Goal: Check status: Check status

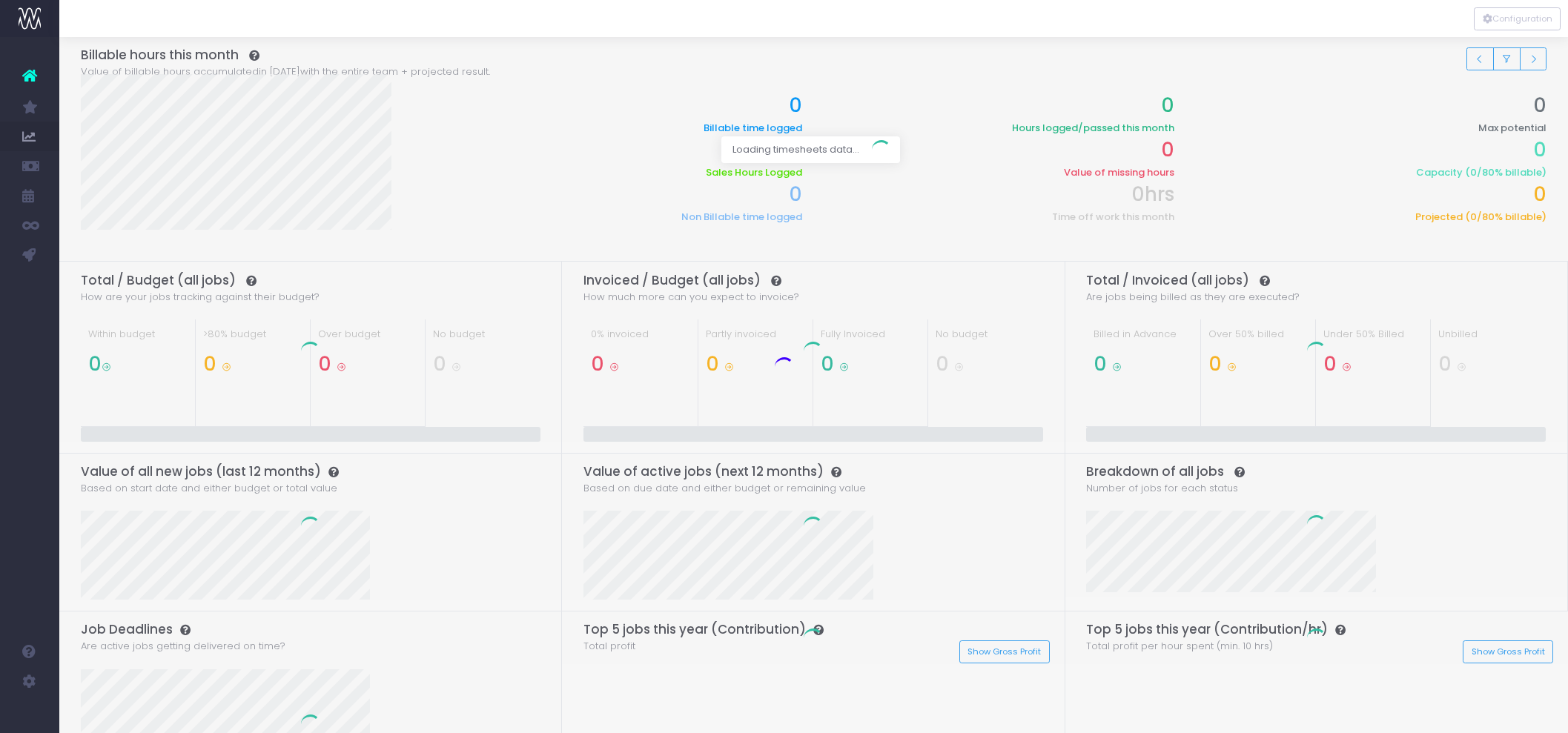
click at [107, 280] on span "Health Check" at bounding box center [96, 284] width 28 height 26
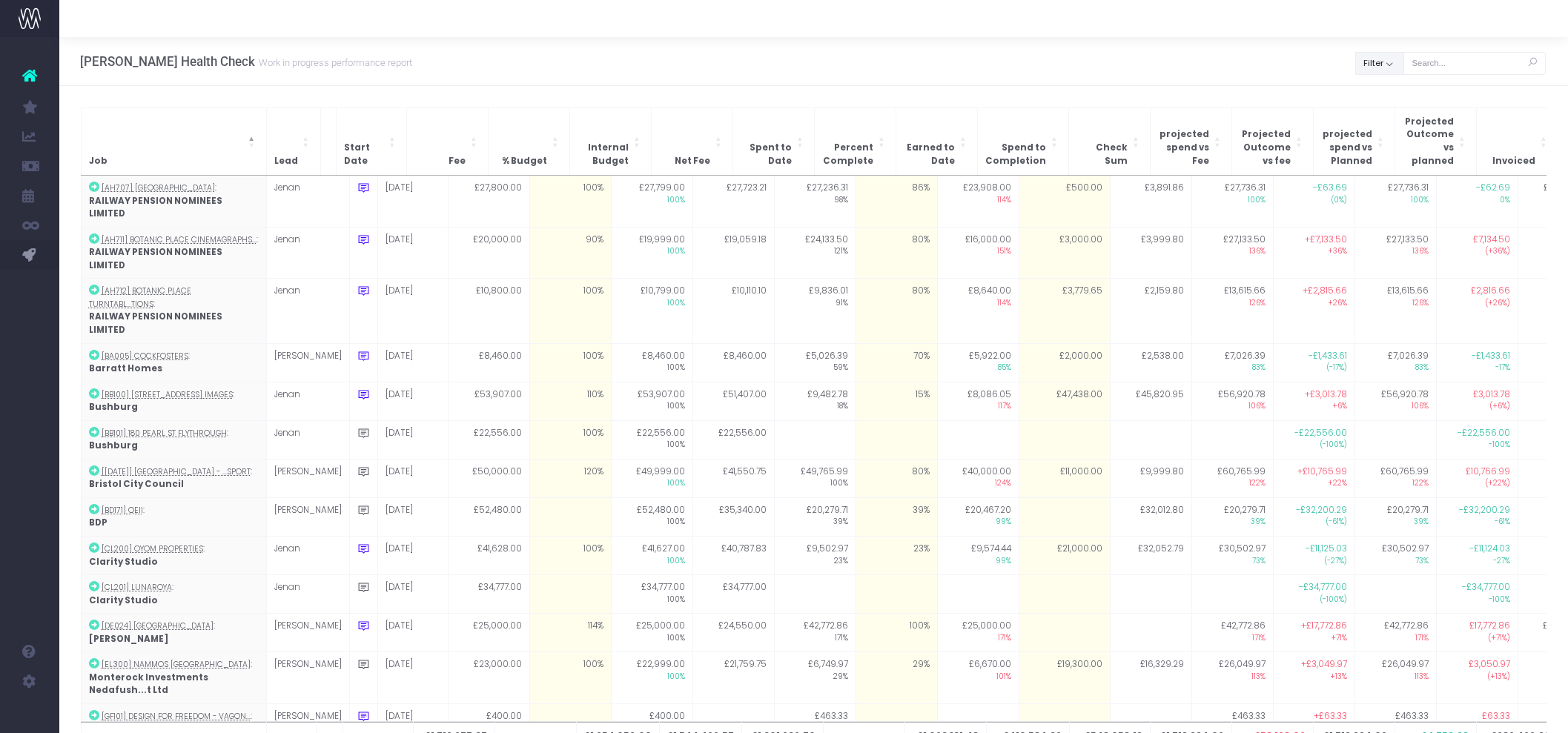
click at [1389, 65] on button "Filter" at bounding box center [1380, 63] width 49 height 23
click at [1381, 100] on span at bounding box center [1377, 96] width 13 height 13
click at [1392, 98] on input "All" at bounding box center [1397, 94] width 9 height 9
checkbox input "false"
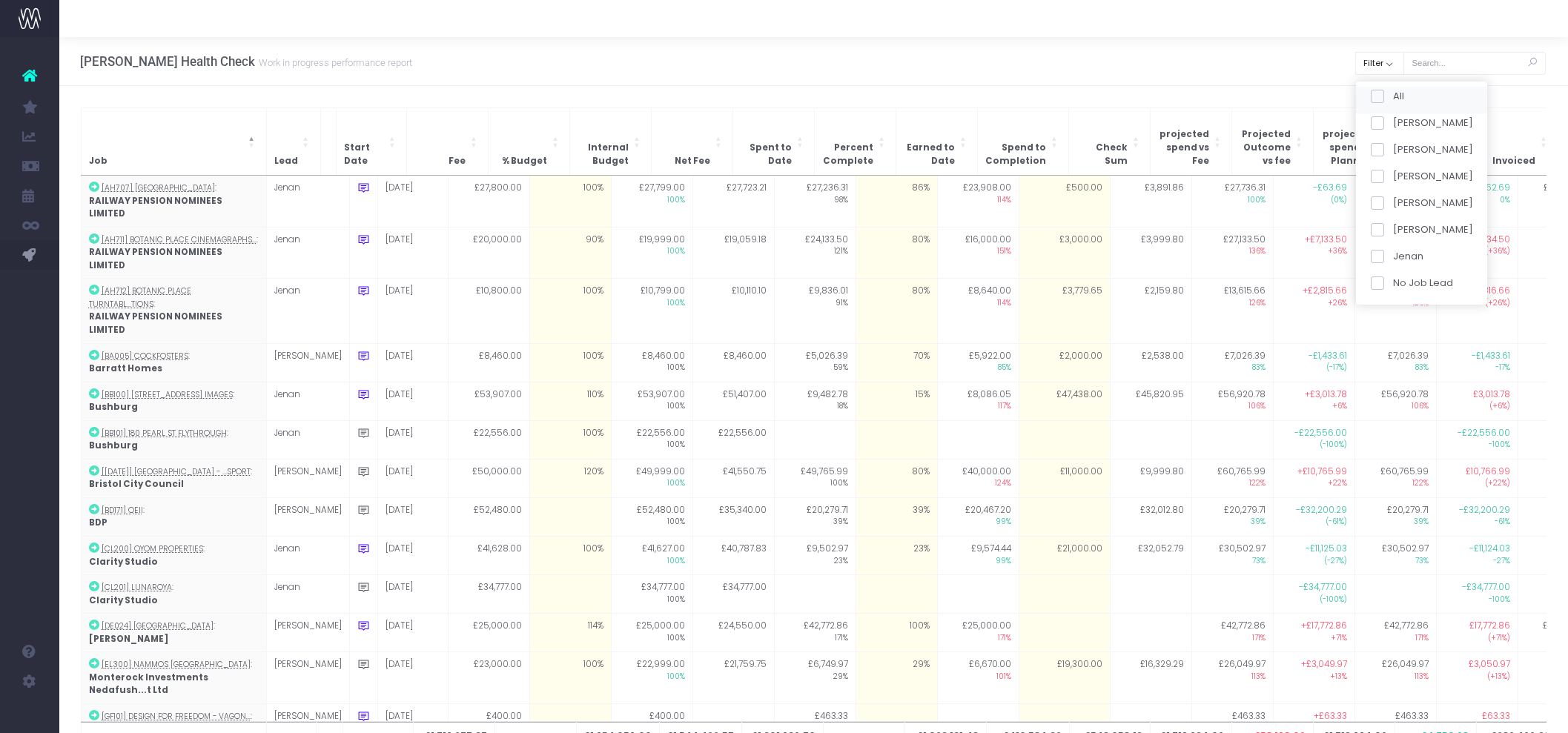
checkbox input "false"
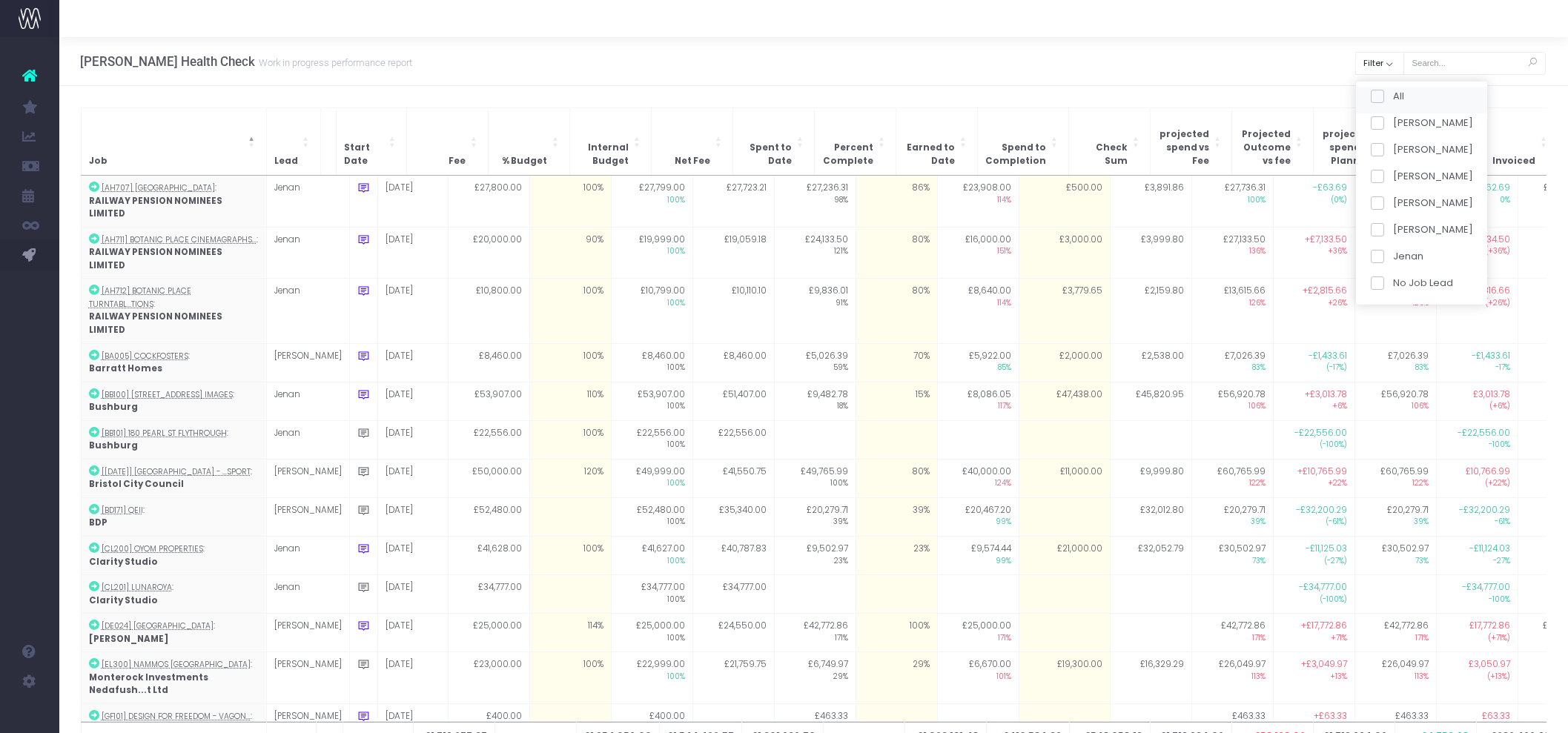
checkbox input "false"
click at [1380, 173] on span at bounding box center [1377, 176] width 13 height 13
click at [1392, 173] on input "[PERSON_NAME]" at bounding box center [1397, 174] width 9 height 9
checkbox input "true"
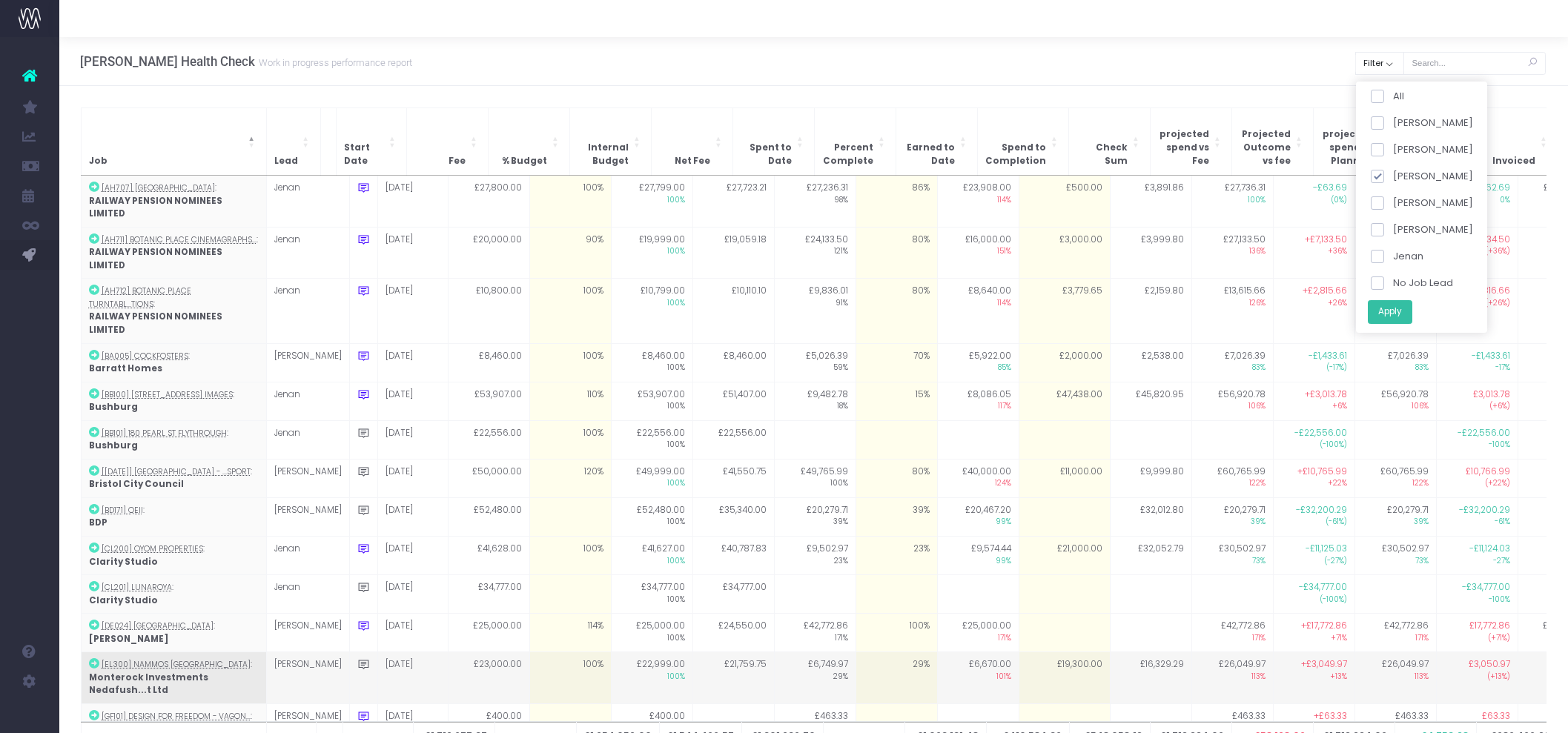
click at [1402, 304] on button "Apply" at bounding box center [1389, 311] width 44 height 24
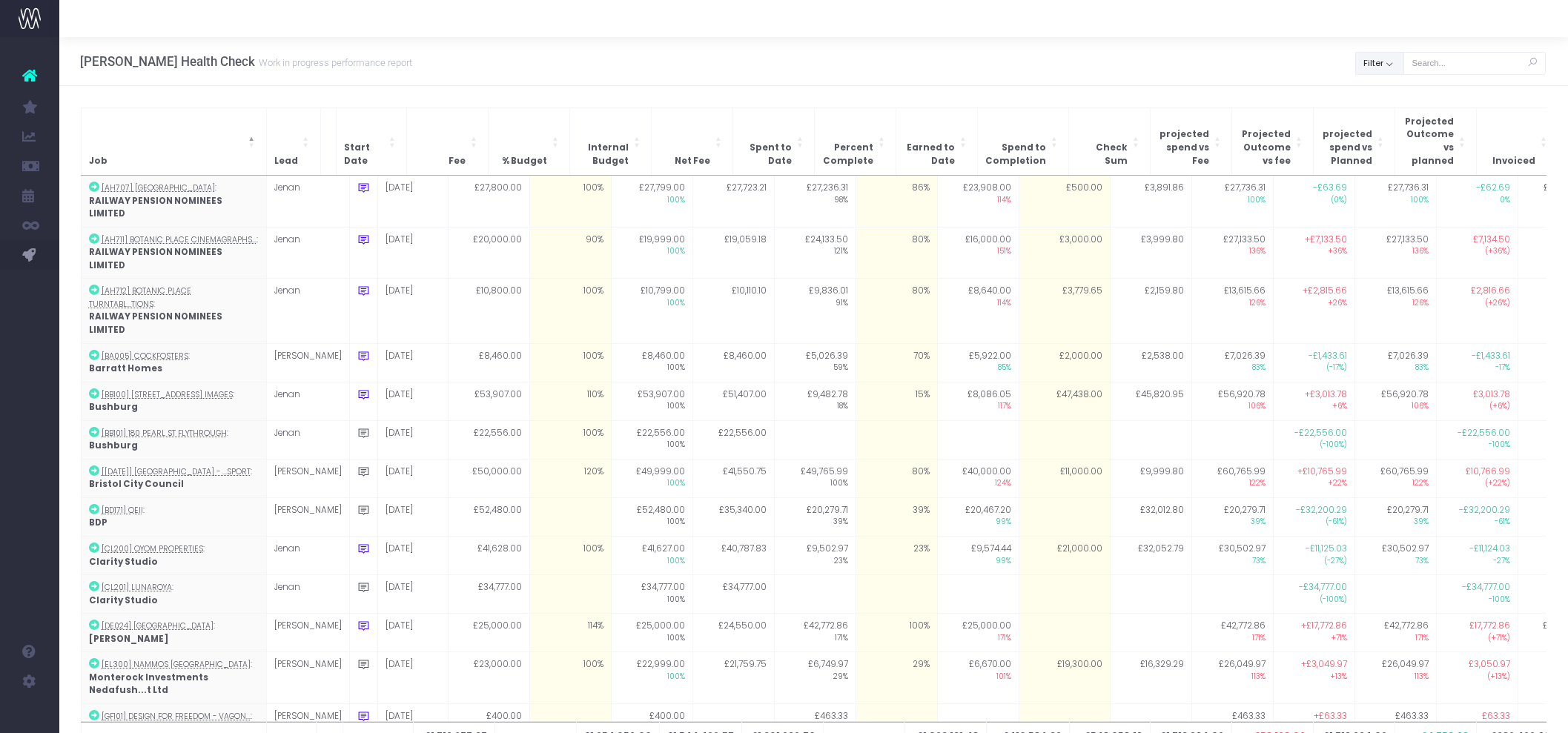
click at [1385, 55] on button "Filter" at bounding box center [1380, 63] width 49 height 23
click at [1378, 90] on span at bounding box center [1377, 96] width 13 height 13
click at [1392, 90] on input "All" at bounding box center [1397, 94] width 9 height 9
checkbox input "false"
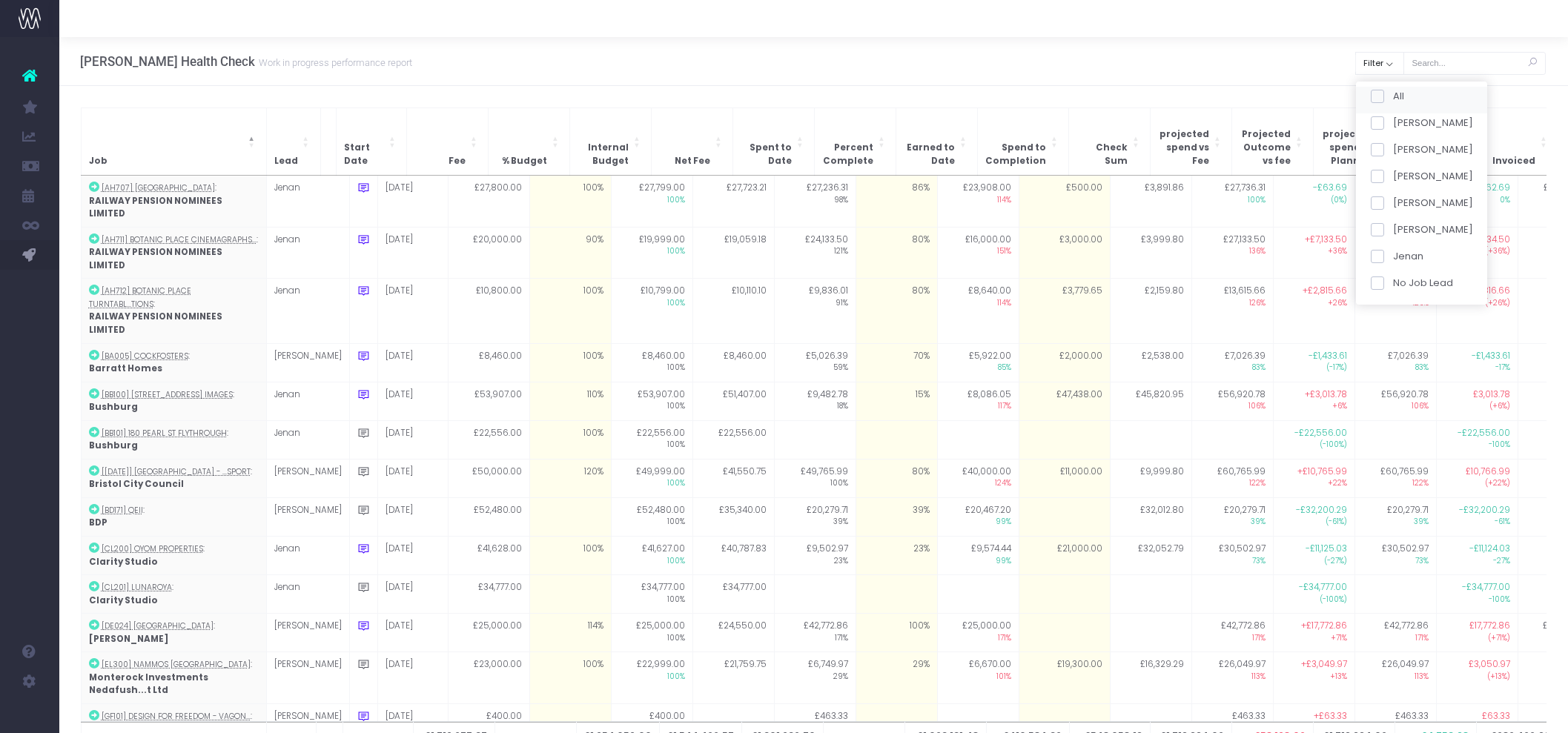
checkbox input "false"
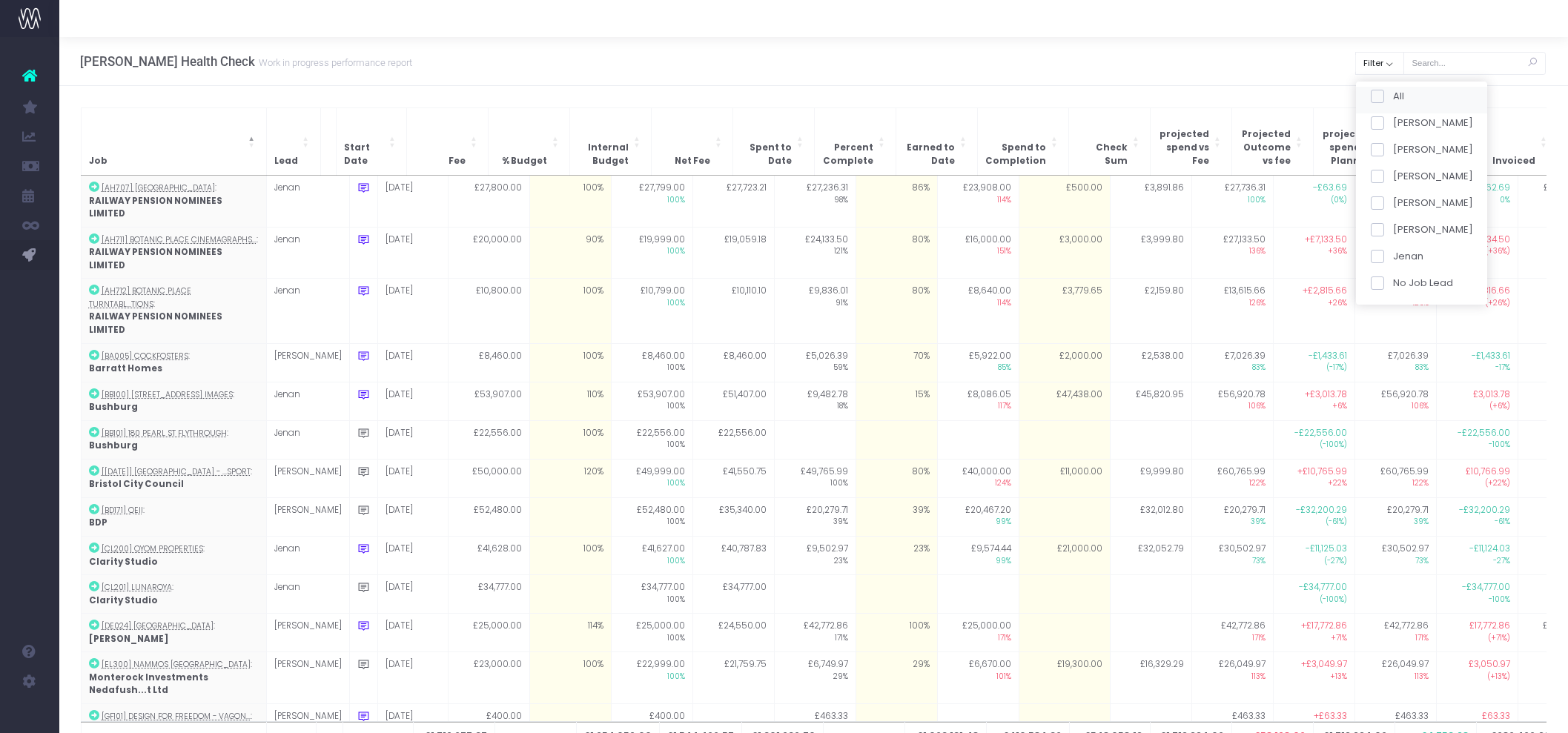
checkbox input "false"
click at [1381, 184] on div "[PERSON_NAME]" at bounding box center [1422, 180] width 132 height 27
click at [1384, 176] on span at bounding box center [1377, 176] width 13 height 13
click at [1392, 176] on input "[PERSON_NAME]" at bounding box center [1397, 174] width 9 height 9
checkbox input "true"
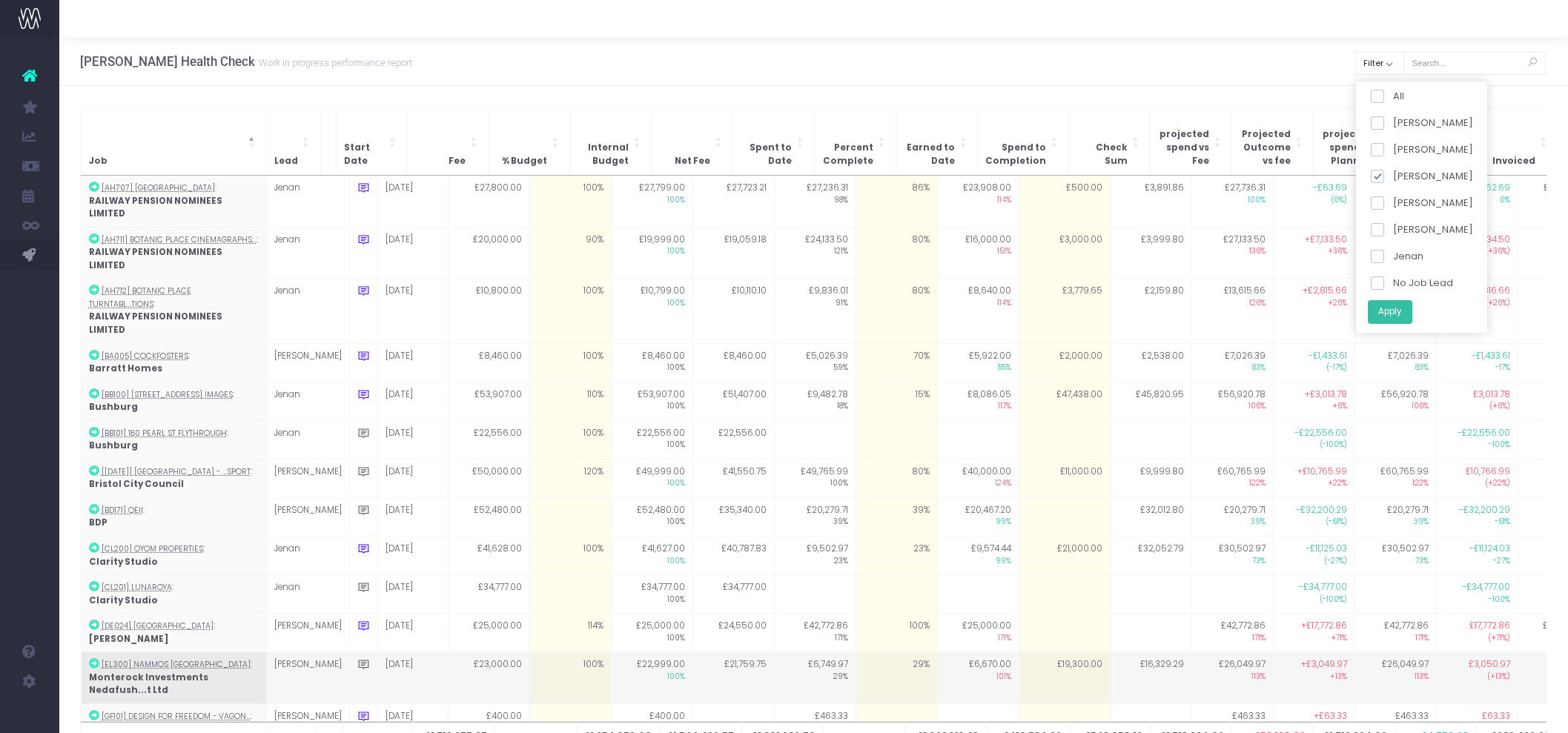
click at [1397, 314] on button "Apply" at bounding box center [1389, 311] width 44 height 24
